Goal: Navigation & Orientation: Find specific page/section

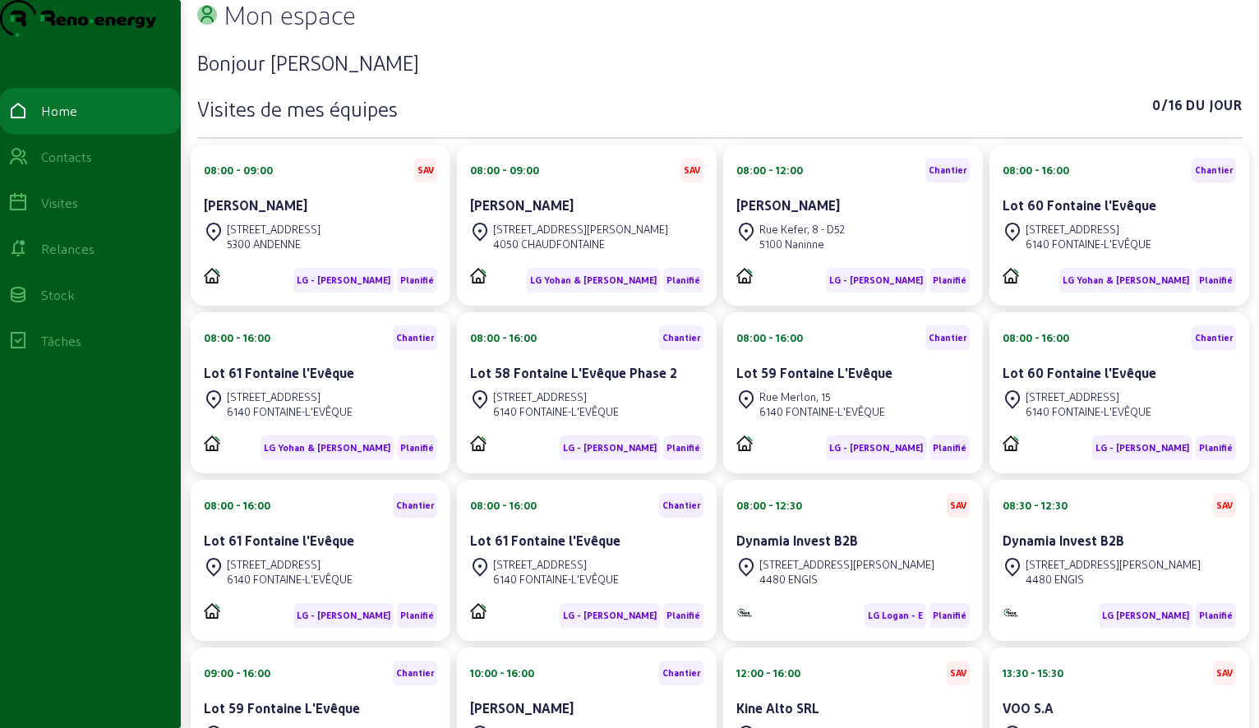
click at [773, 30] on div "Mon espace" at bounding box center [719, 15] width 1045 height 30
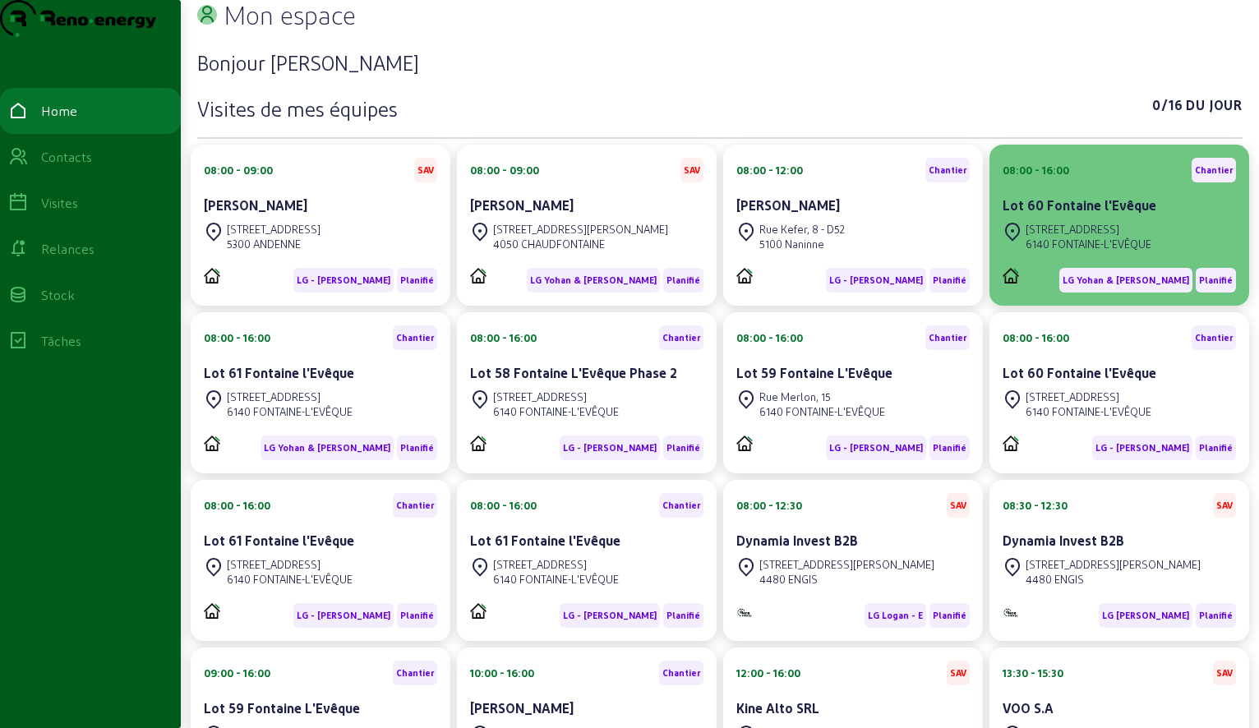
click at [1060, 219] on div "08:00 - 16:00 Chantier Lot 60 Fontaine l'Evêque" at bounding box center [1119, 188] width 233 height 61
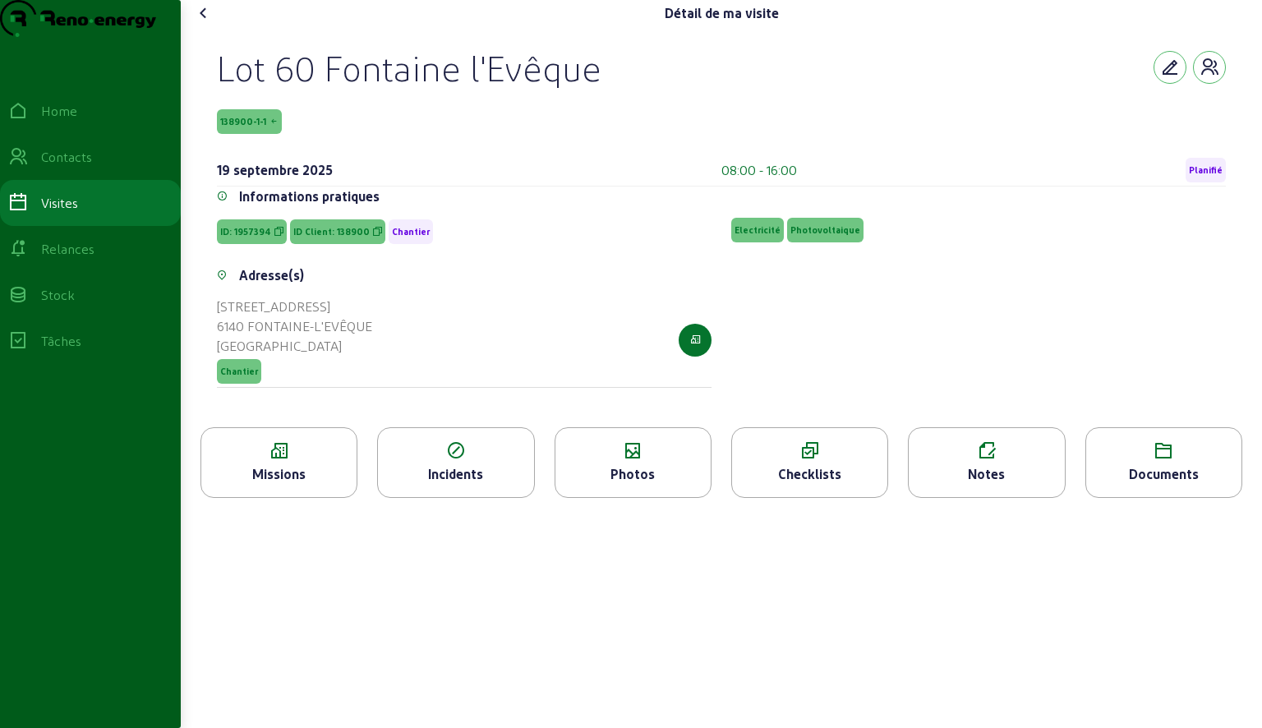
click at [308, 461] on icon at bounding box center [278, 451] width 155 height 20
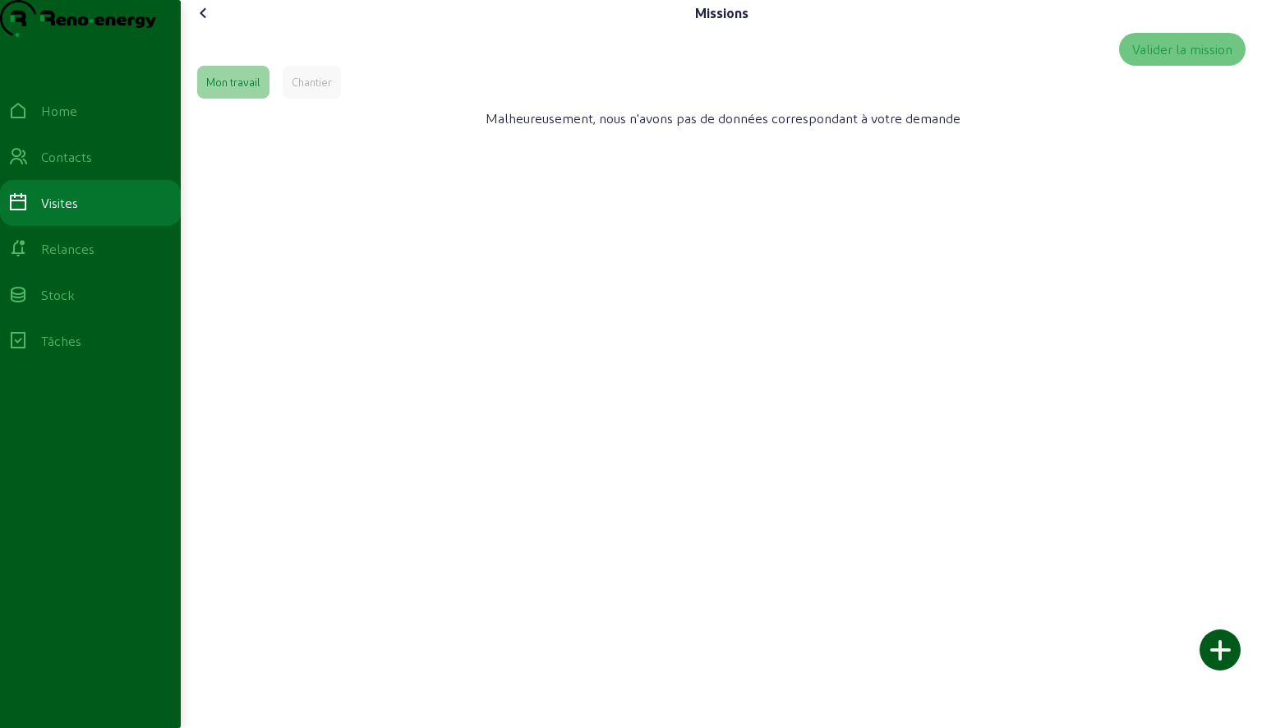
click at [341, 99] on div "Chantier" at bounding box center [312, 82] width 58 height 33
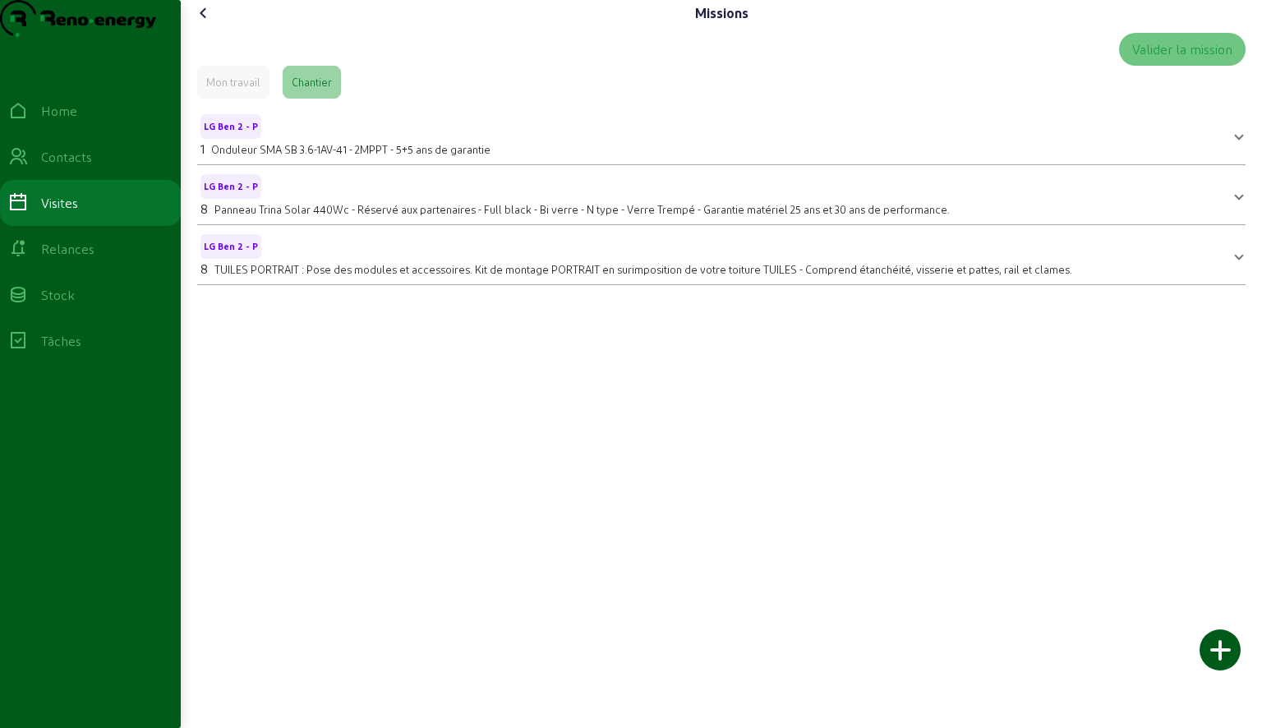
click at [224, 99] on div "Mon travail" at bounding box center [233, 82] width 72 height 33
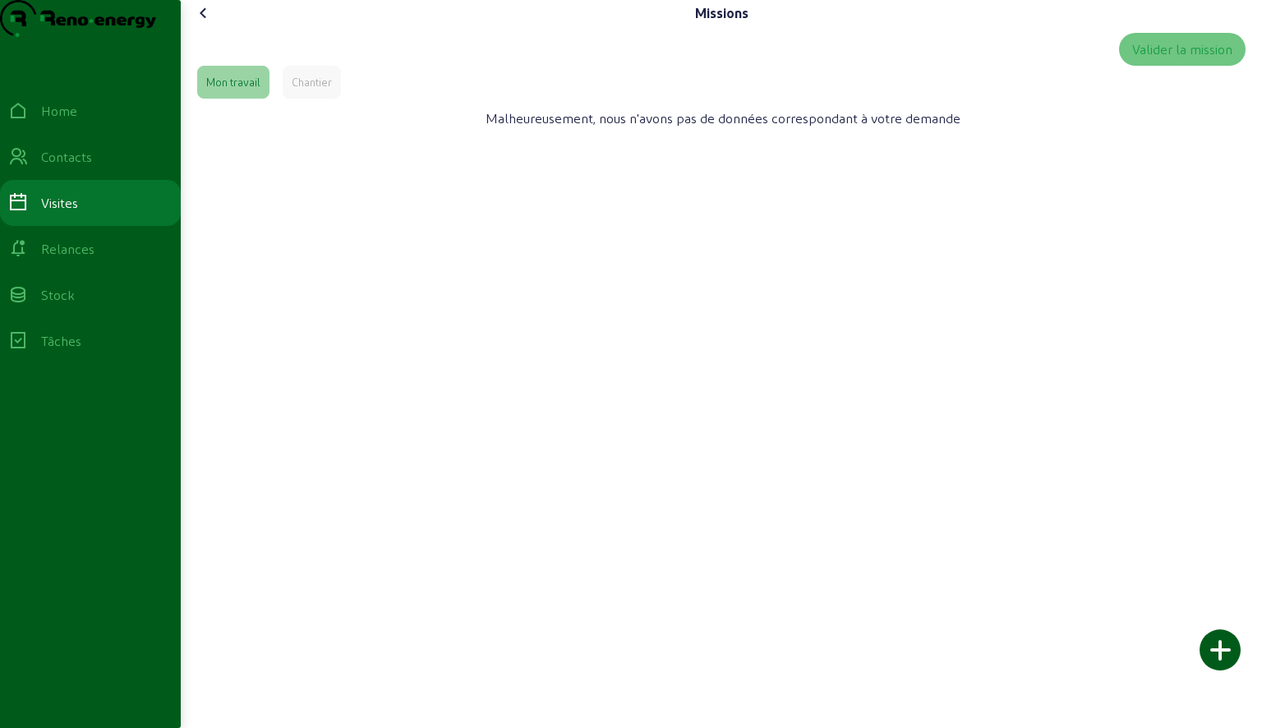
click at [205, 23] on icon at bounding box center [204, 13] width 20 height 20
